Goal: Task Accomplishment & Management: Use online tool/utility

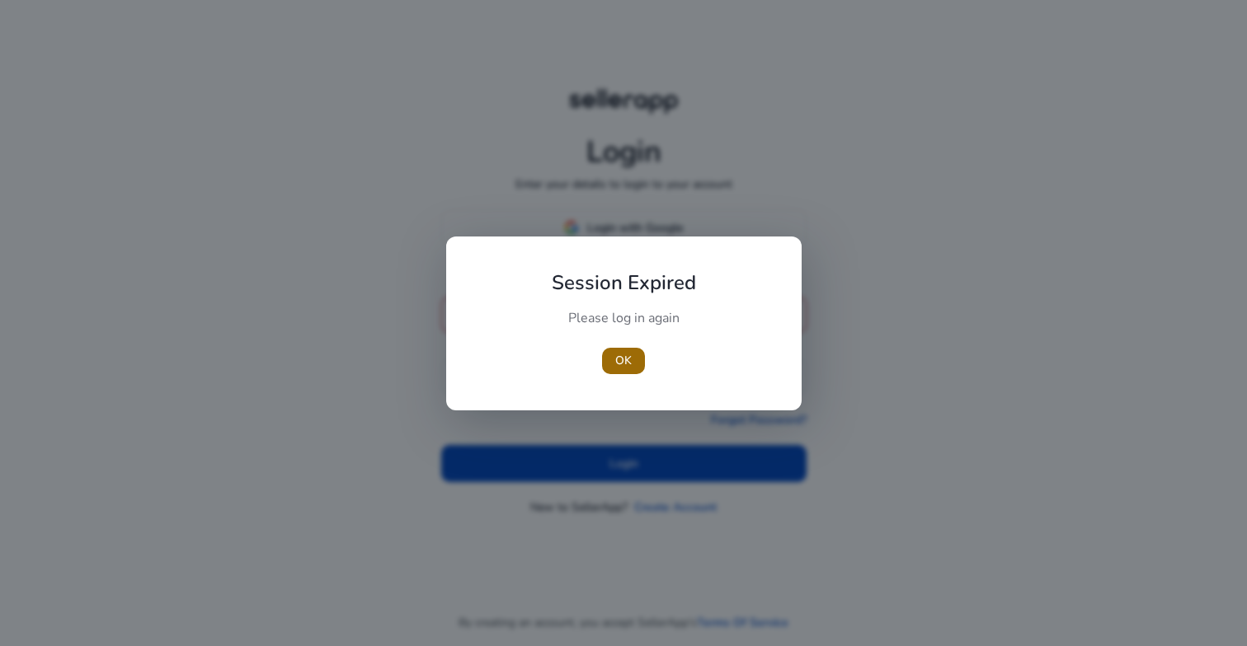
click at [623, 362] on span "OK" at bounding box center [623, 360] width 16 height 17
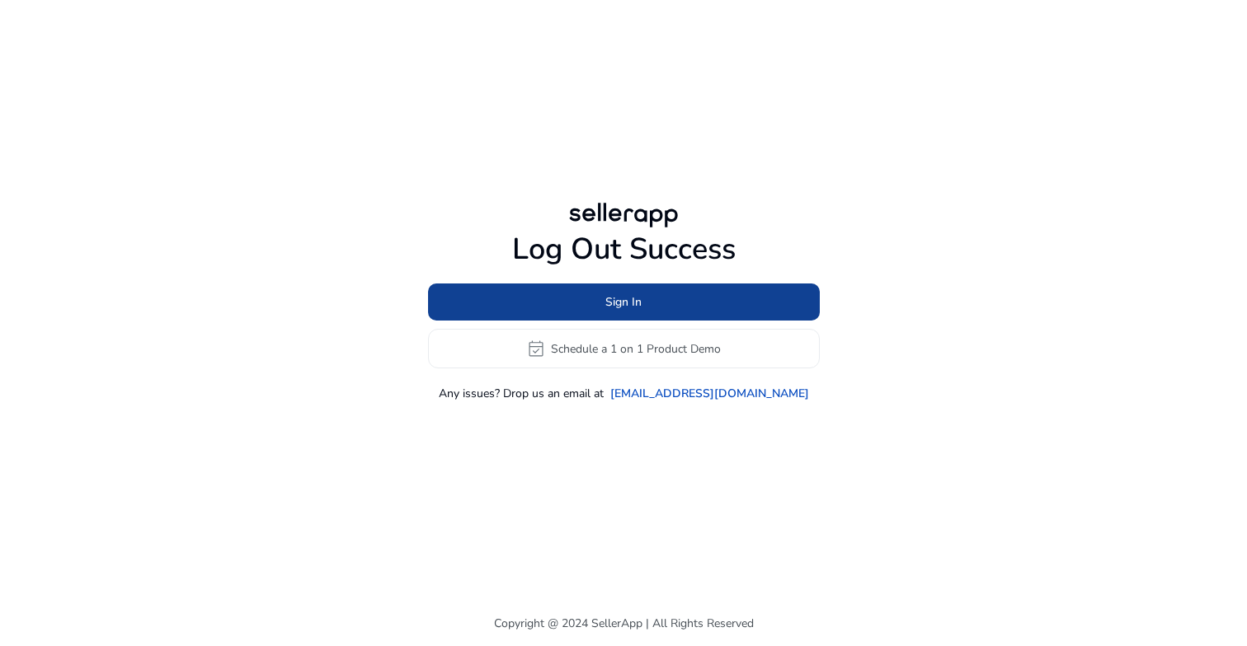
click at [591, 296] on span at bounding box center [624, 303] width 392 height 40
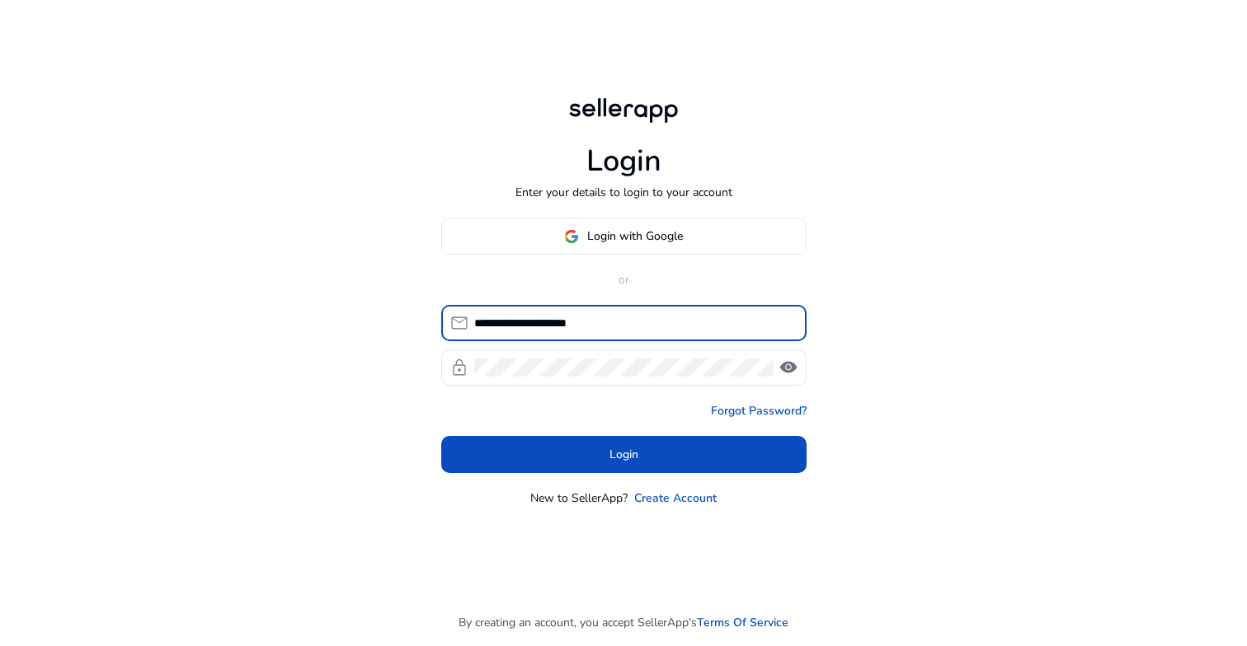
type input "**********"
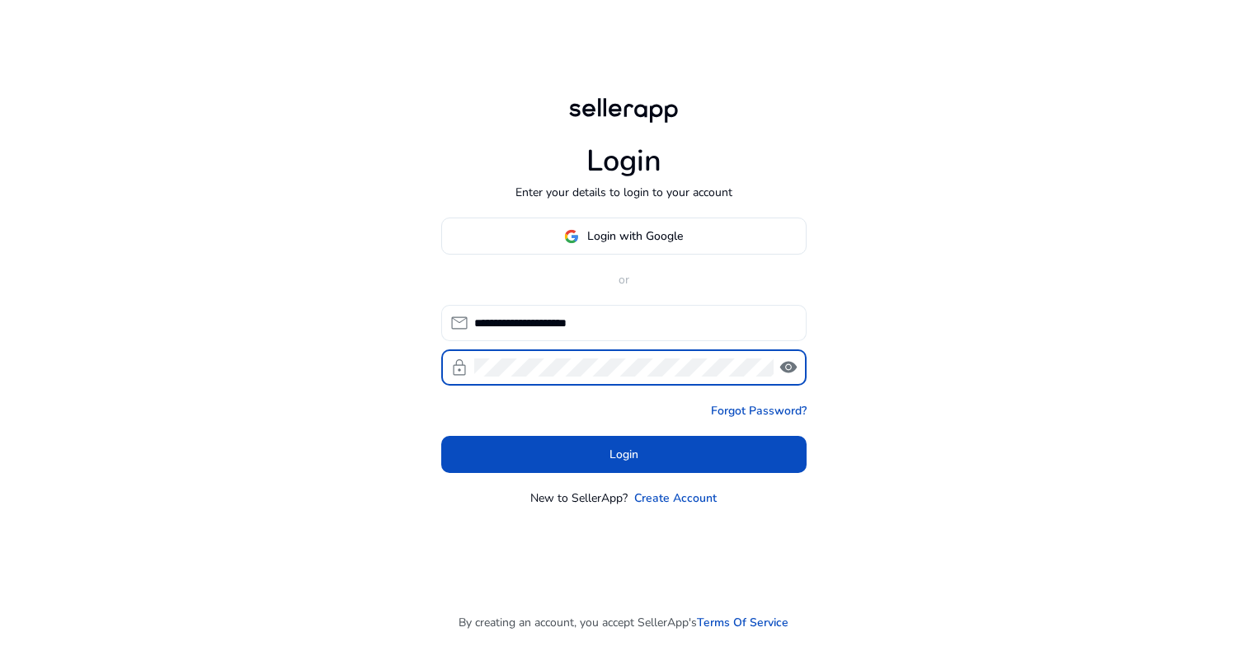
click at [623, 454] on button "Login" at bounding box center [623, 454] width 365 height 37
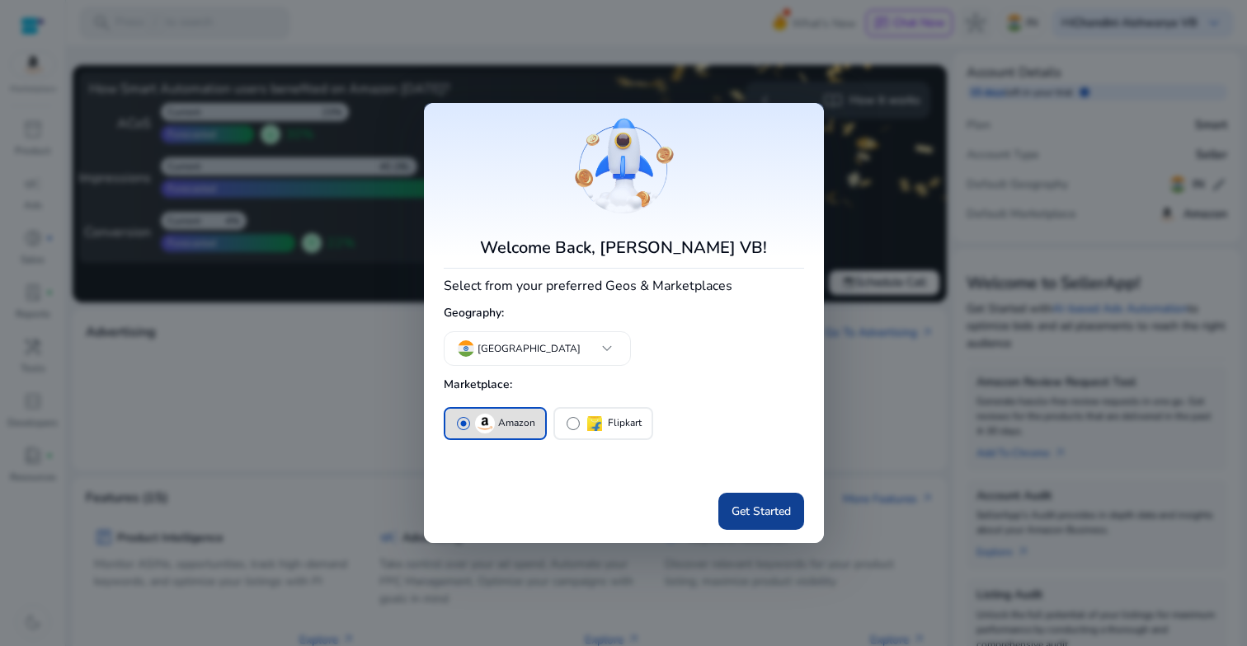
click at [752, 495] on span at bounding box center [761, 511] width 86 height 40
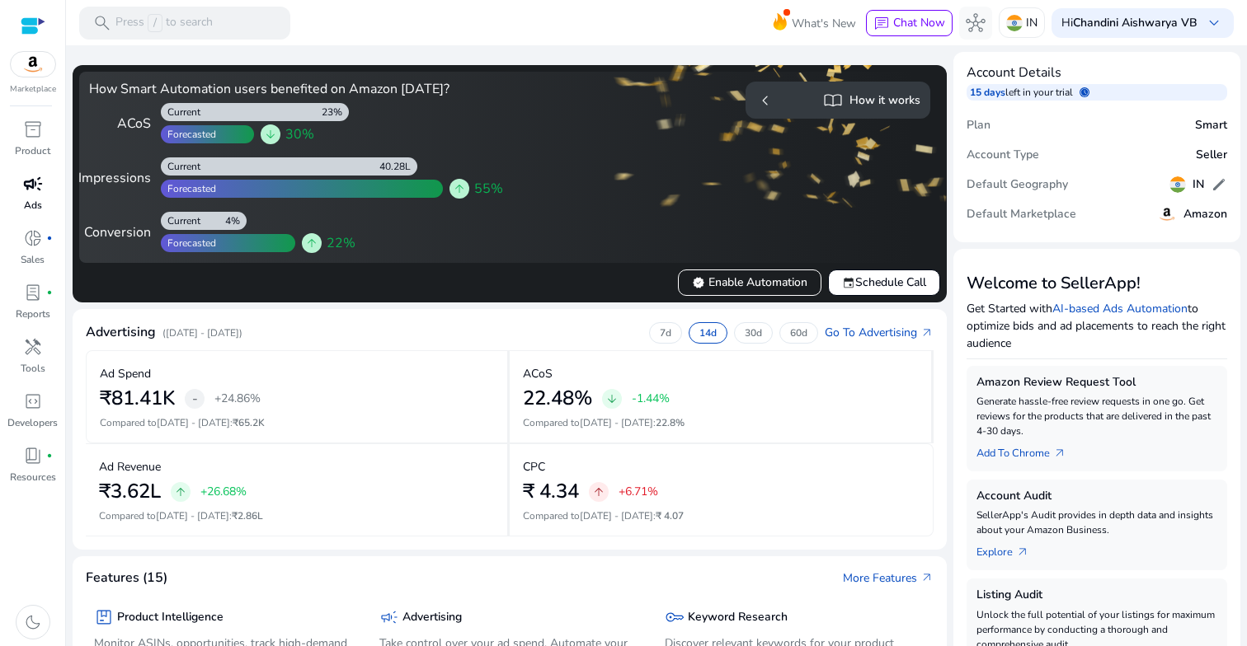
click at [31, 193] on span "campaign" at bounding box center [33, 184] width 20 height 20
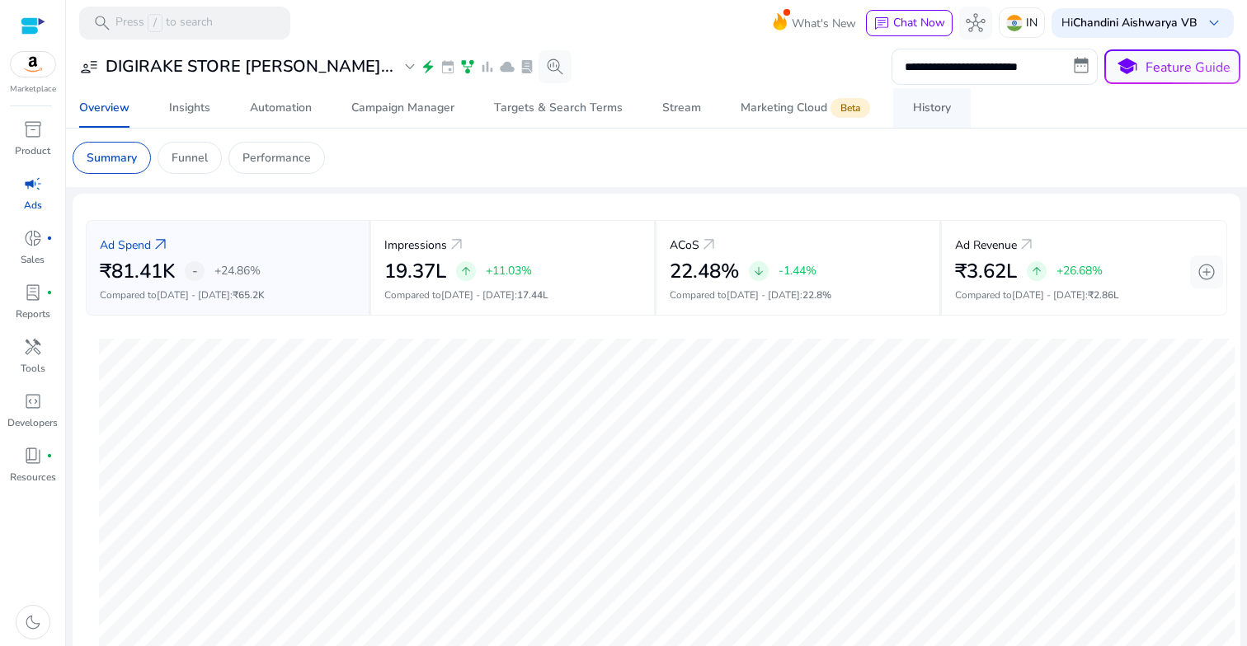
click at [940, 114] on div "History" at bounding box center [932, 108] width 38 height 12
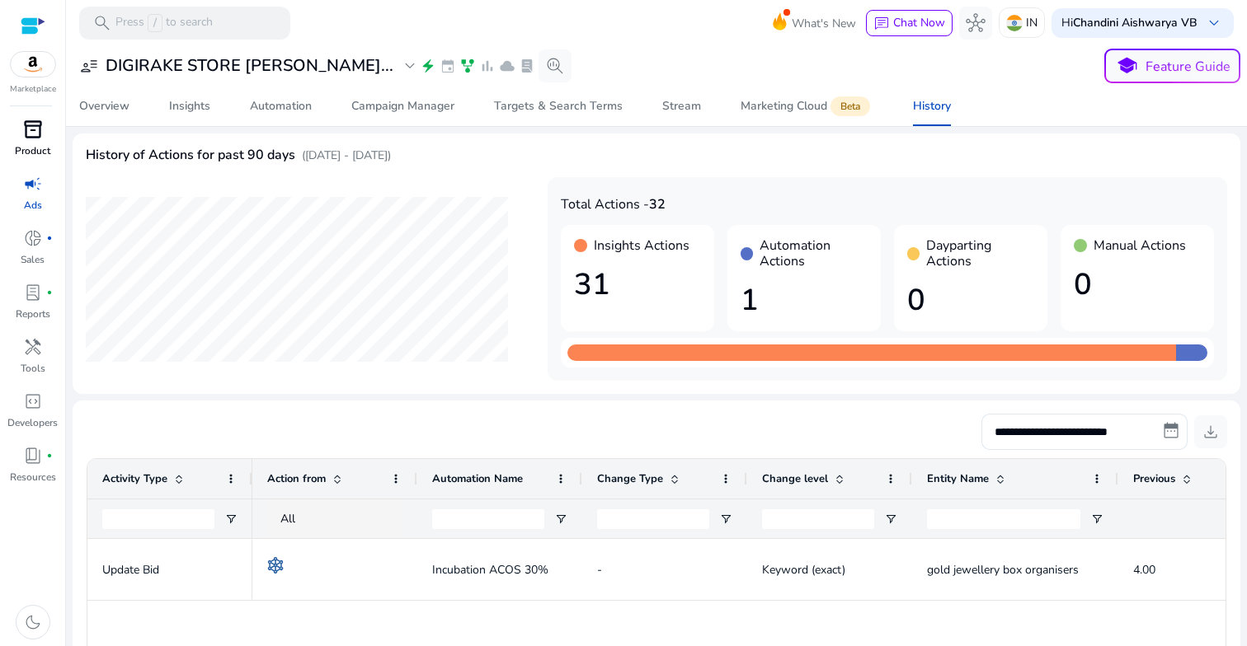
click at [30, 139] on span "inventory_2" at bounding box center [33, 130] width 20 height 20
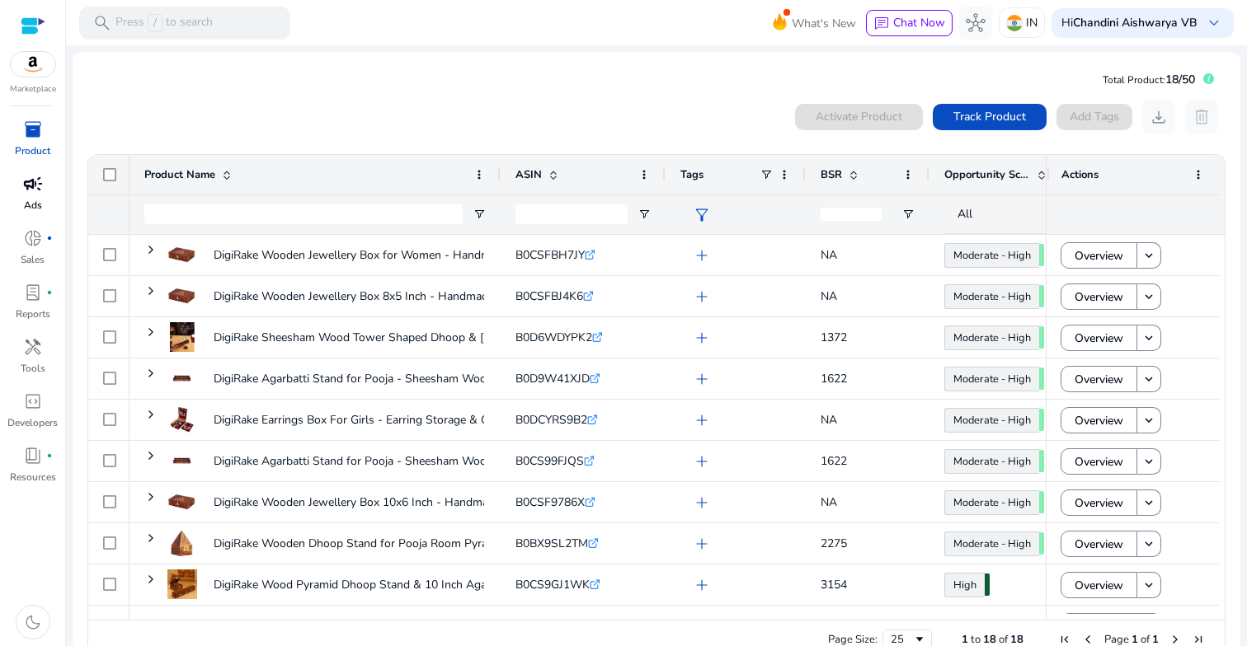
click at [420, 134] on div "0 products selected Activate Product Track Product Add Tags download delete 1 t…" at bounding box center [656, 385] width 1139 height 568
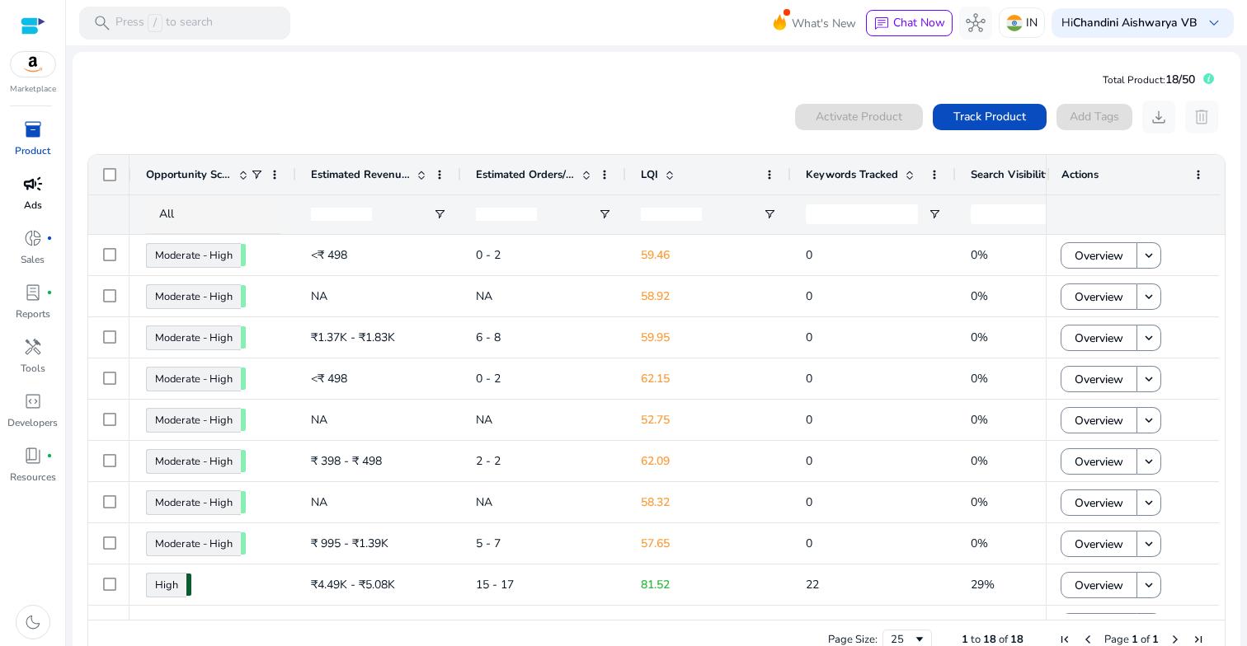
click at [31, 121] on span "inventory_2" at bounding box center [33, 130] width 20 height 20
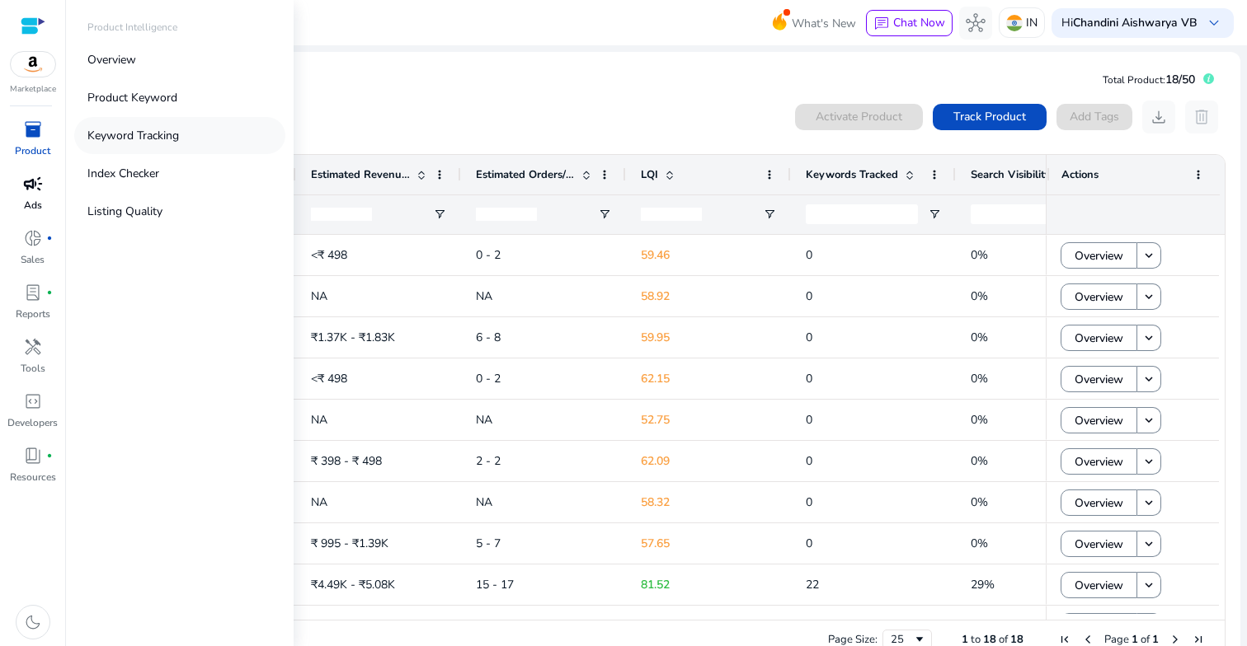
click at [125, 136] on p "Keyword Tracking" at bounding box center [133, 135] width 92 height 17
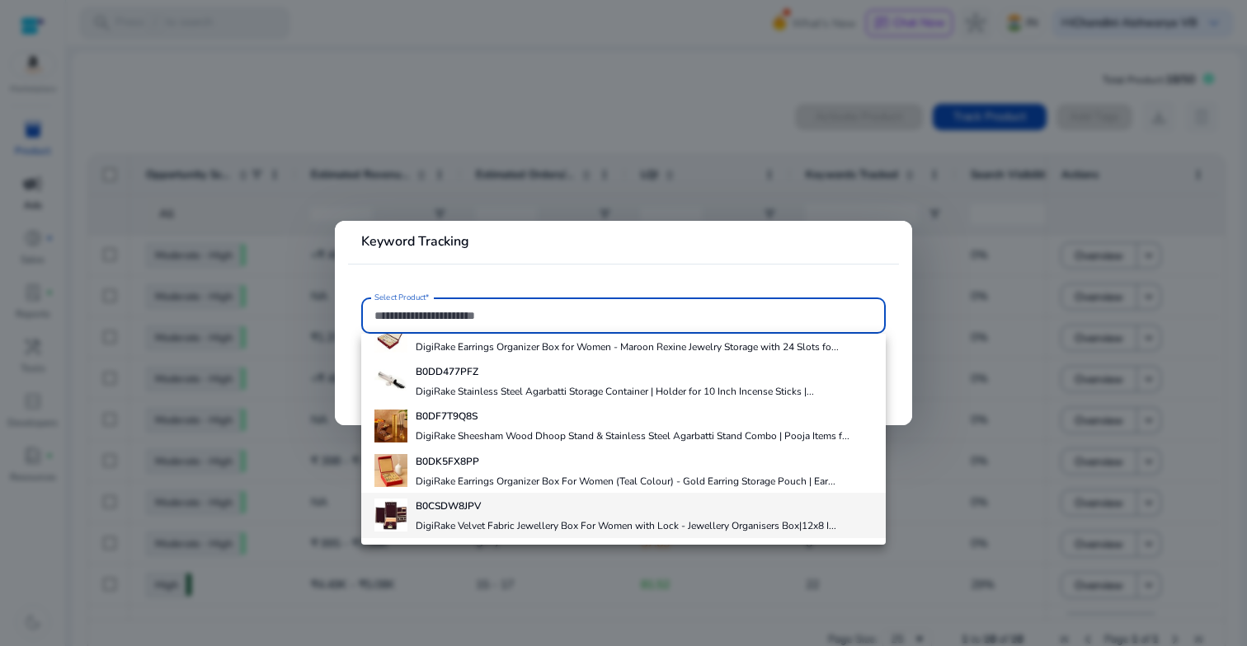
scroll to position [662, 0]
click at [446, 514] on div "B0CSDW8JPV DigiRake Velvet Fabric Jewellery Box For Women with Lock - Jewellery…" at bounding box center [626, 515] width 420 height 45
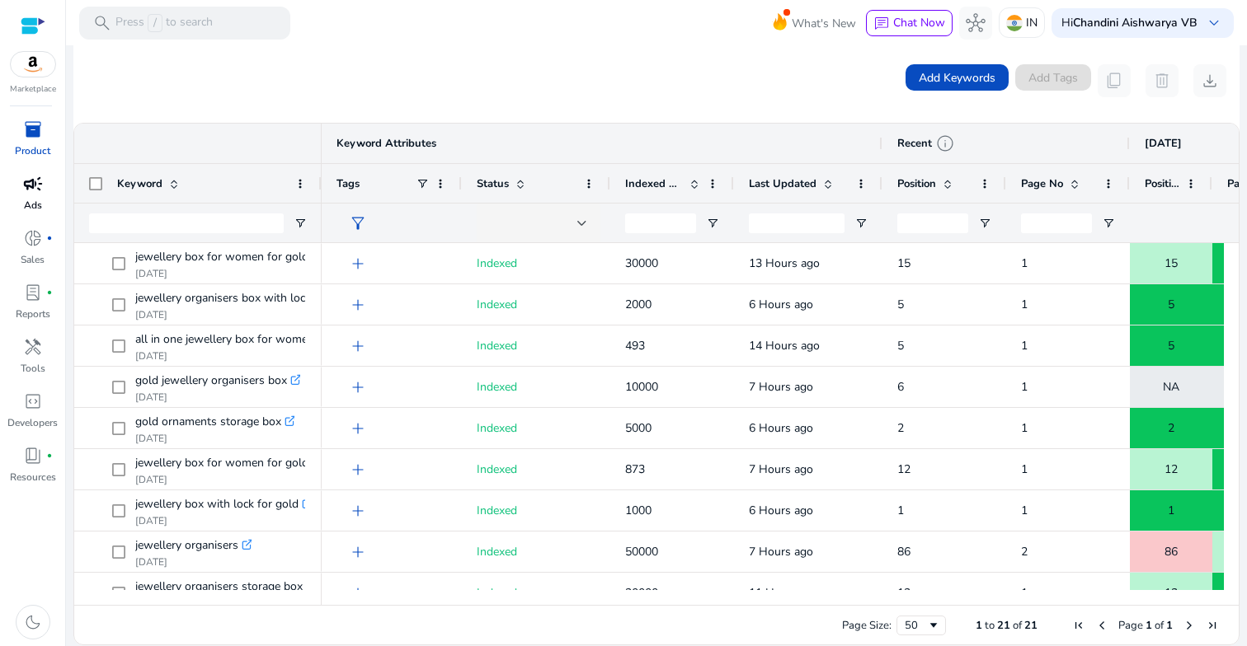
scroll to position [302, 0]
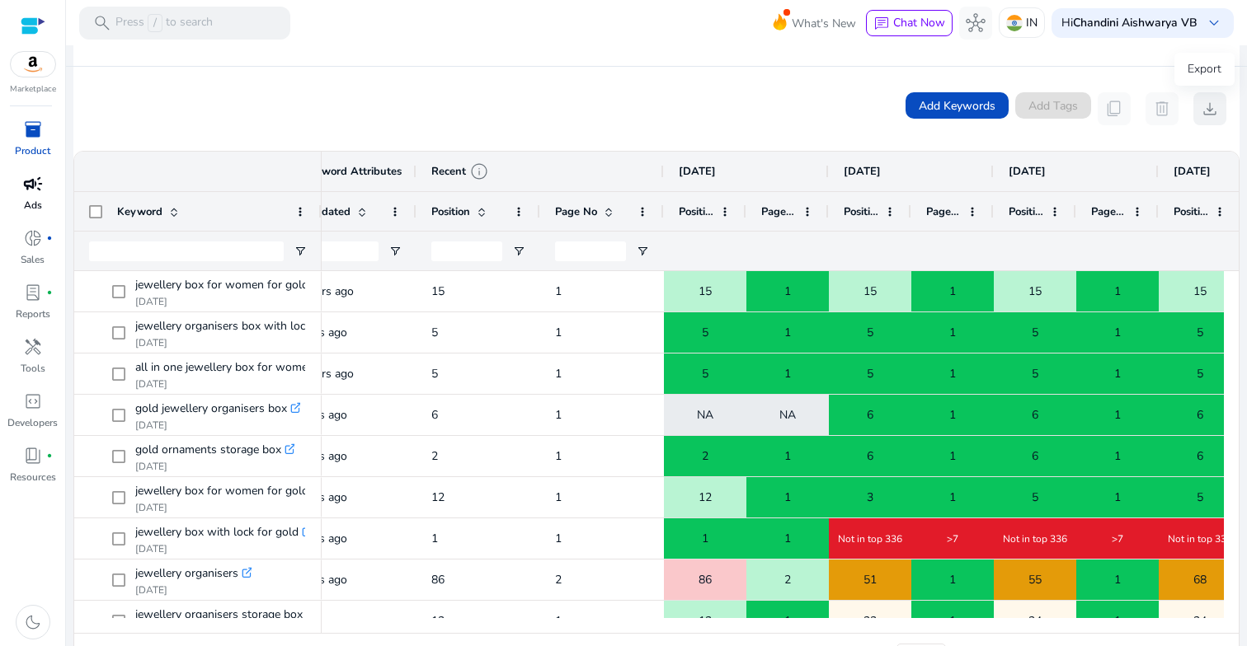
click at [1209, 108] on span "download" at bounding box center [1210, 109] width 20 height 20
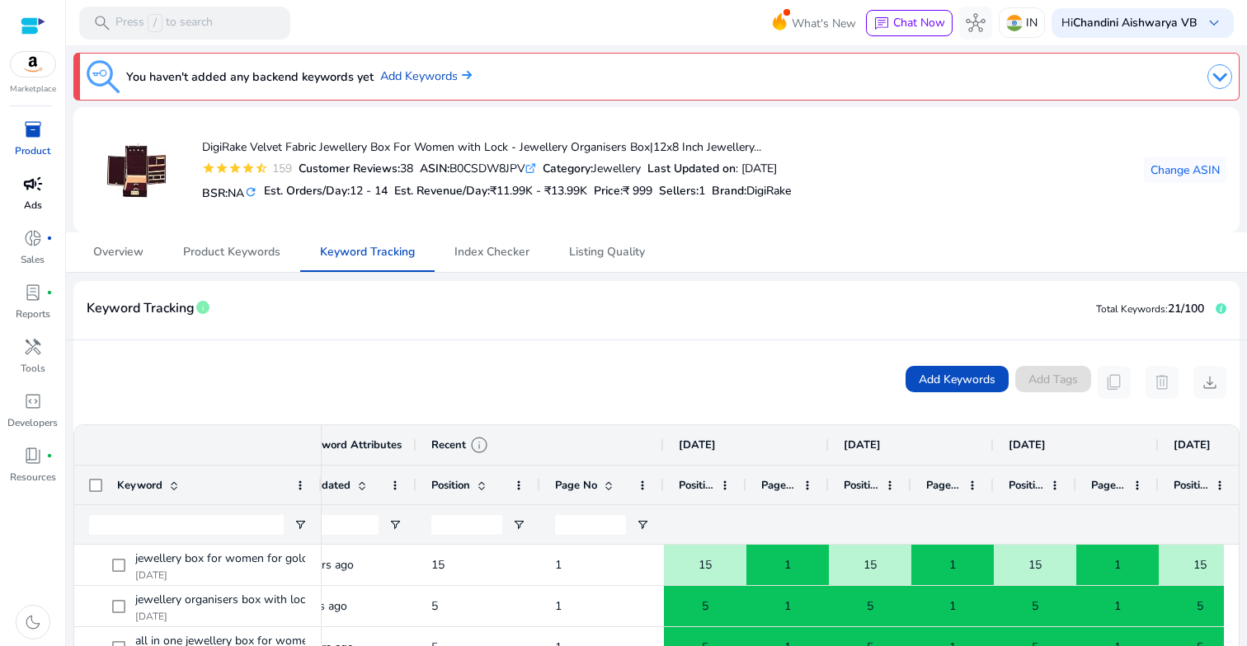
scroll to position [0, 0]
click at [534, 169] on icon at bounding box center [530, 169] width 8 height 8
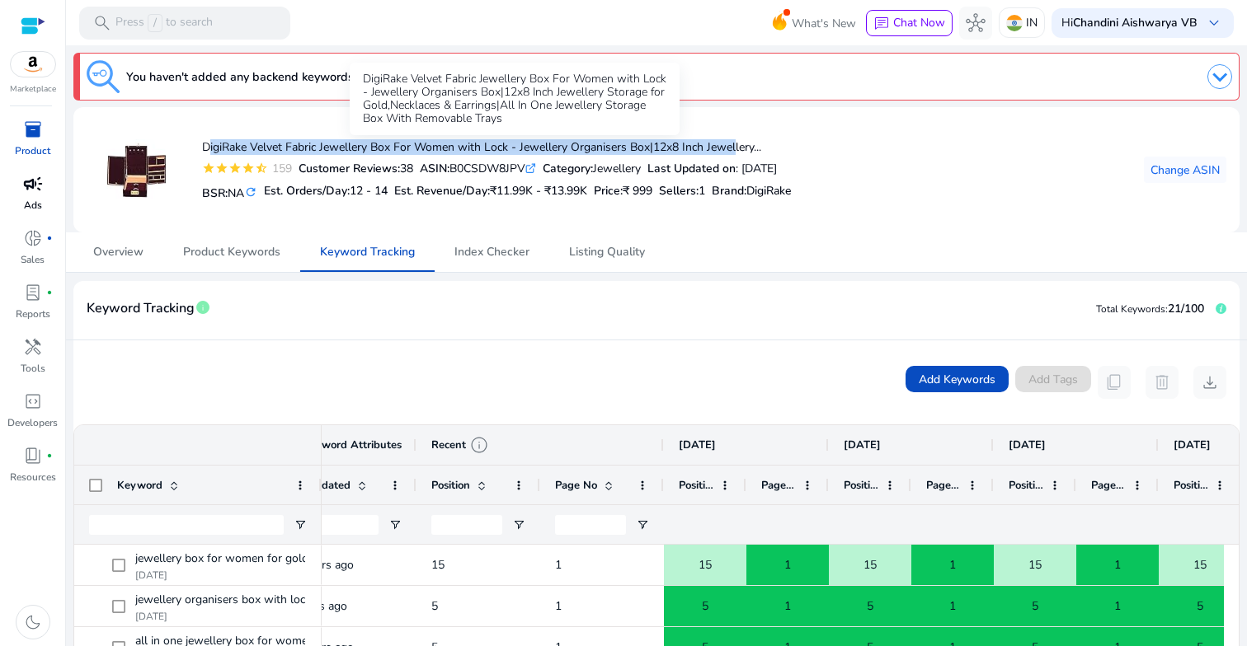
drag, startPoint x: 204, startPoint y: 145, endPoint x: 732, endPoint y: 143, distance: 528.5
click at [732, 145] on h4 "DigiRake Velvet Fabric Jewellery Box For Women with Lock - Jewellery Organisers…" at bounding box center [496, 148] width 589 height 14
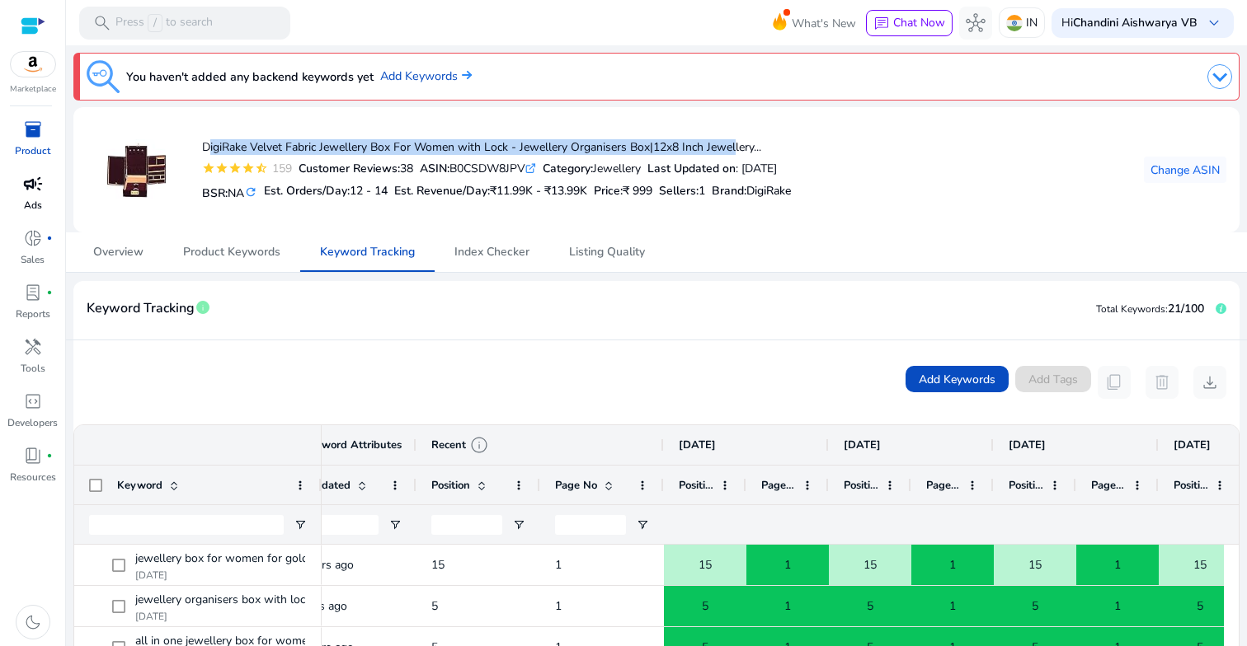
click at [536, 171] on icon ".st0{fill:#2c8af8}" at bounding box center [530, 168] width 11 height 11
